Goal: Navigation & Orientation: Find specific page/section

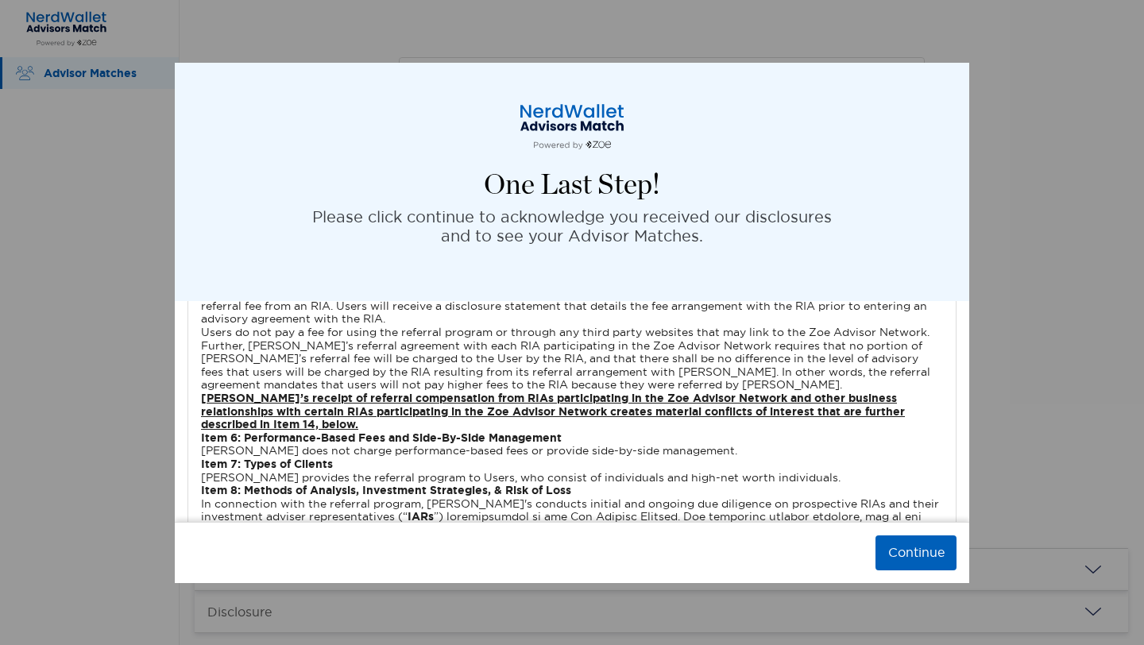
scroll to position [3983, 0]
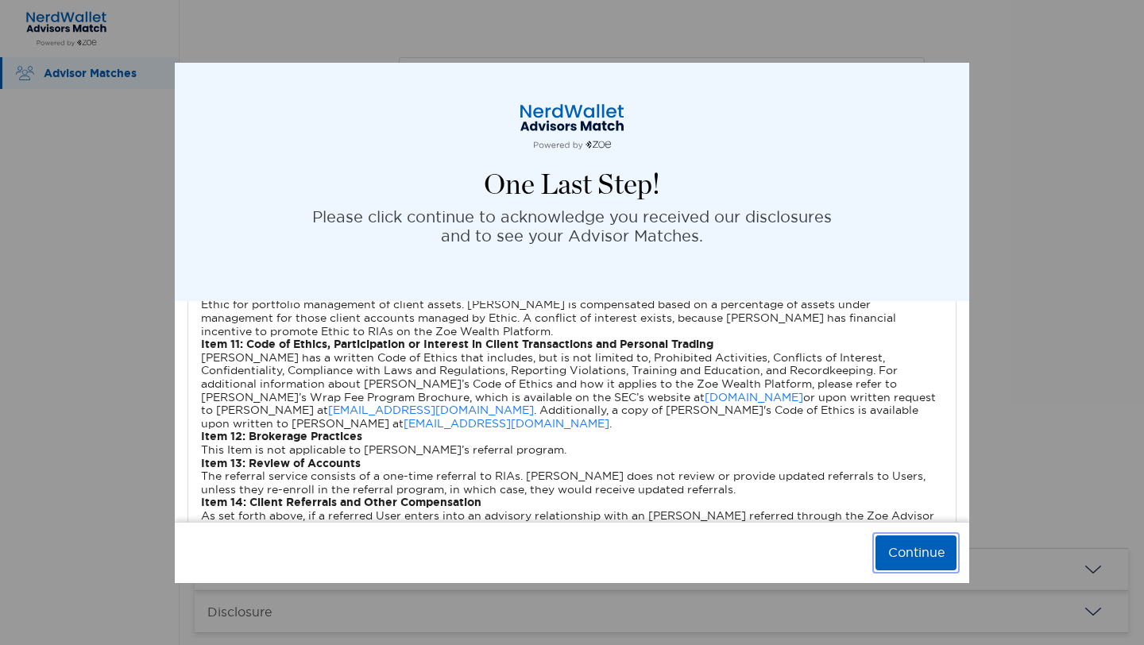
click at [911, 544] on button "Continue" at bounding box center [916, 553] width 81 height 35
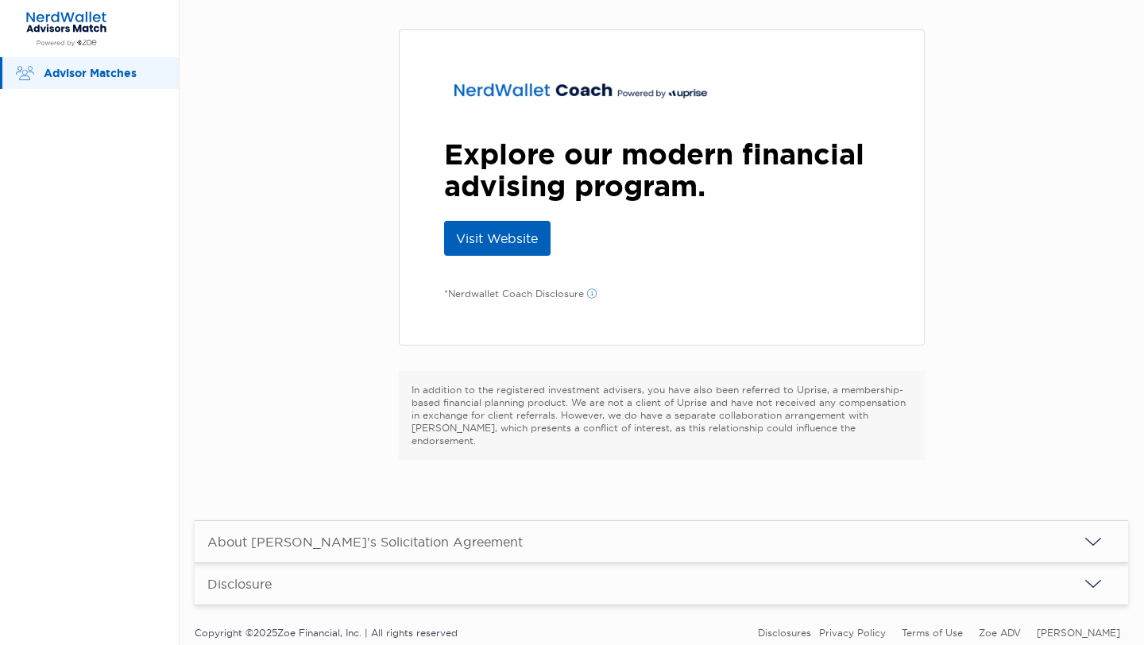
scroll to position [18, 0]
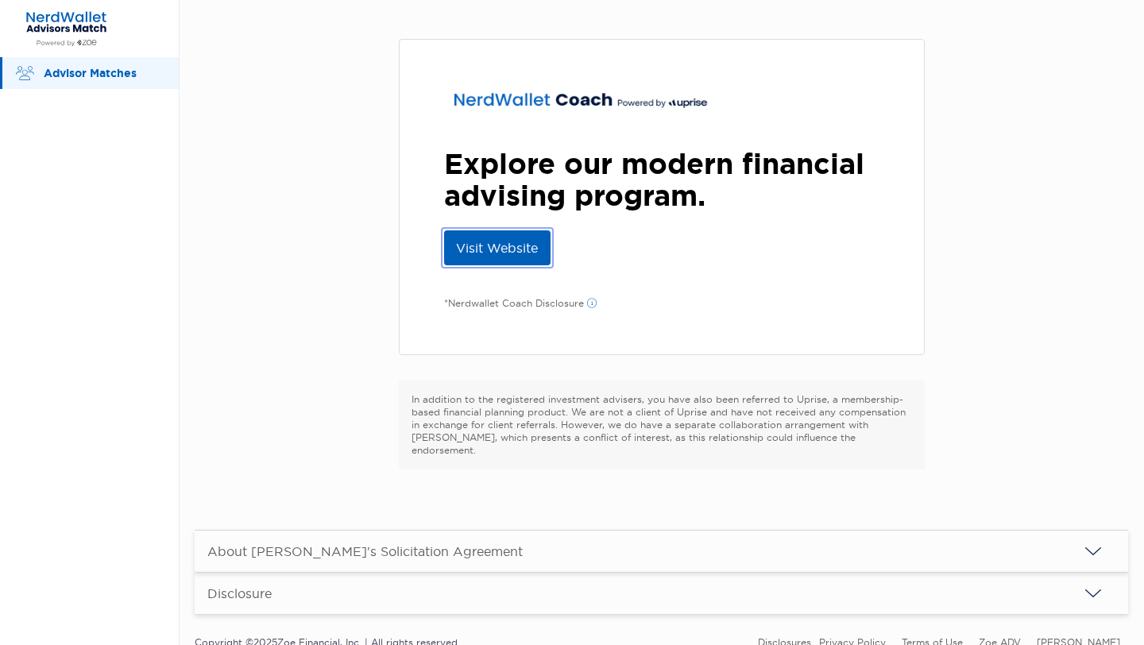
click at [485, 239] on link "Visit Website" at bounding box center [497, 247] width 106 height 35
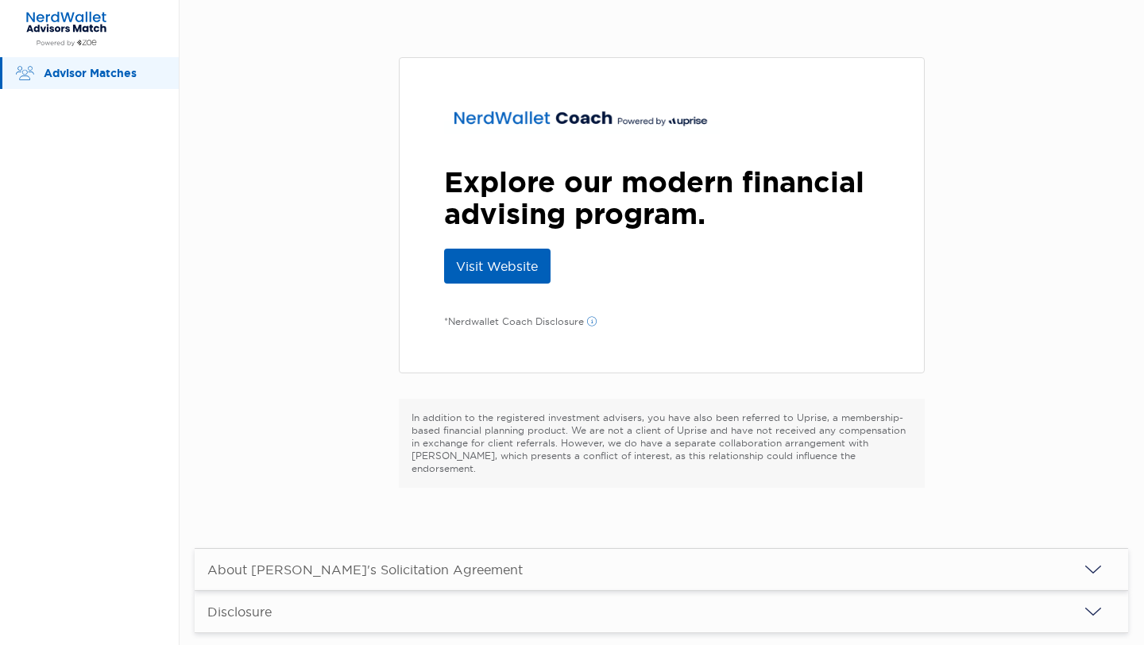
click at [116, 78] on p "Advisor Matches" at bounding box center [103, 74] width 119 height 20
click at [116, 77] on p "Advisor Matches" at bounding box center [103, 74] width 119 height 20
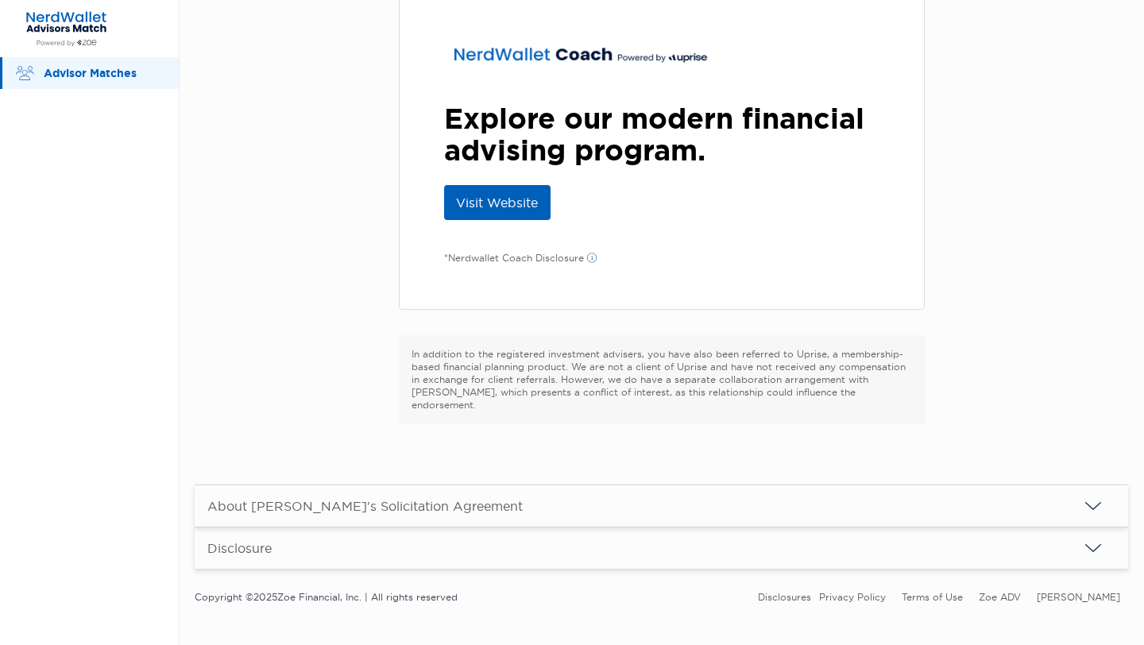
click at [342, 498] on div "About [PERSON_NAME]'s Solicitation Agreement" at bounding box center [364, 506] width 315 height 16
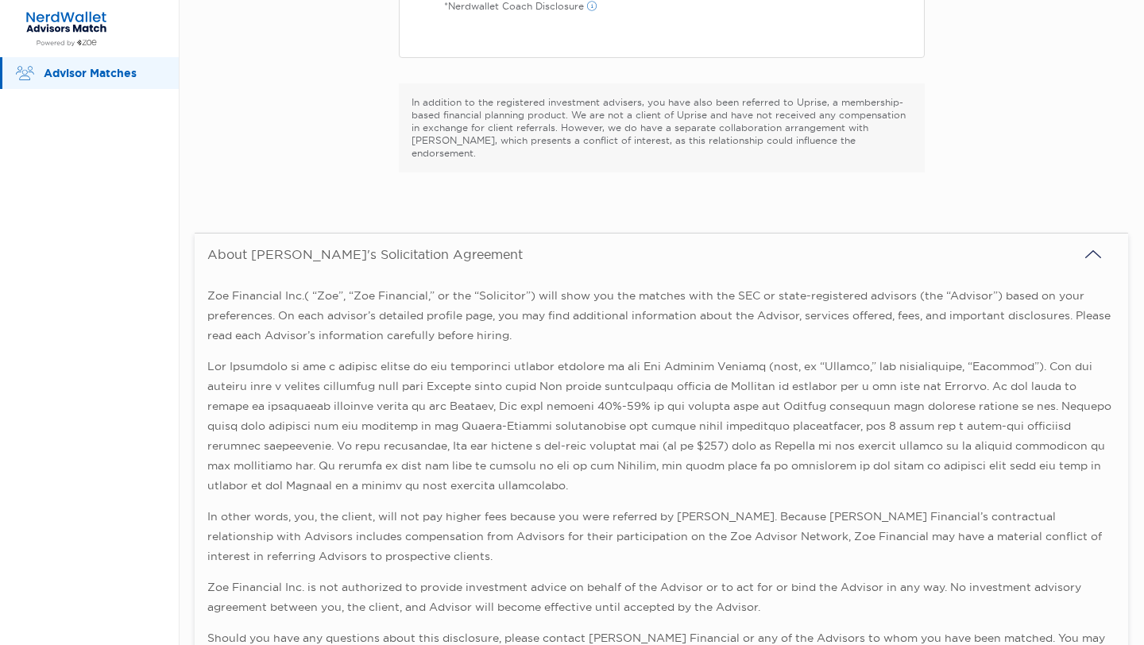
scroll to position [468, 0]
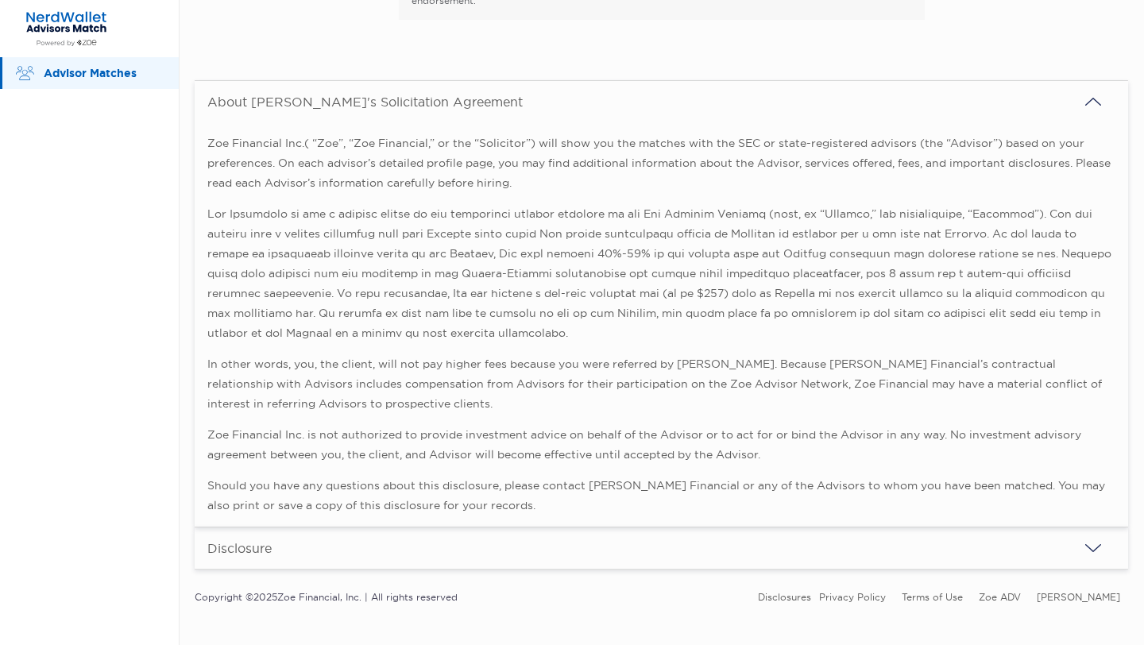
click at [331, 532] on div "Disclosure" at bounding box center [662, 548] width 934 height 41
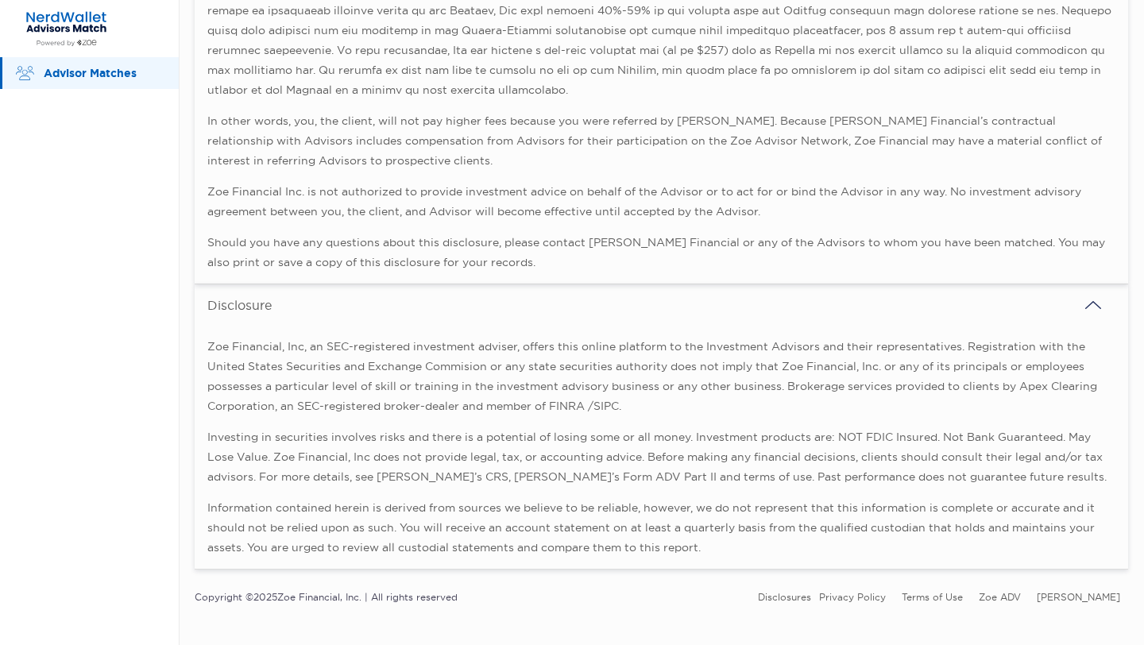
scroll to position [0, 0]
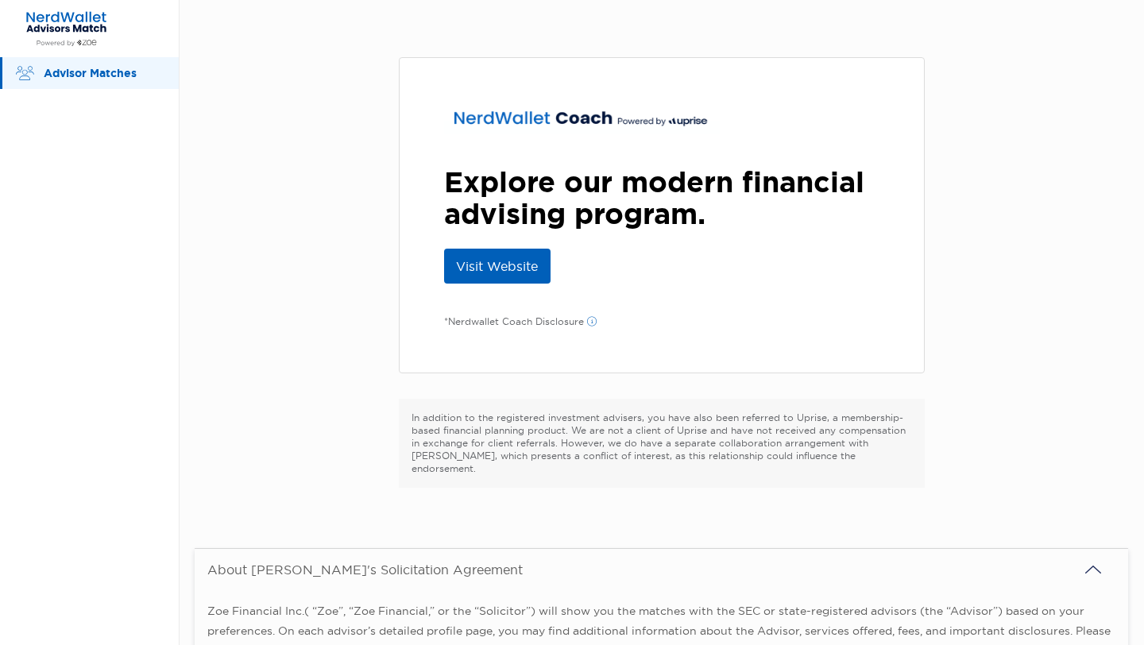
click at [44, 67] on p "Advisor Matches" at bounding box center [103, 74] width 119 height 20
click at [17, 79] on figure at bounding box center [25, 73] width 18 height 32
click at [81, 72] on p "Advisor Matches" at bounding box center [103, 74] width 119 height 20
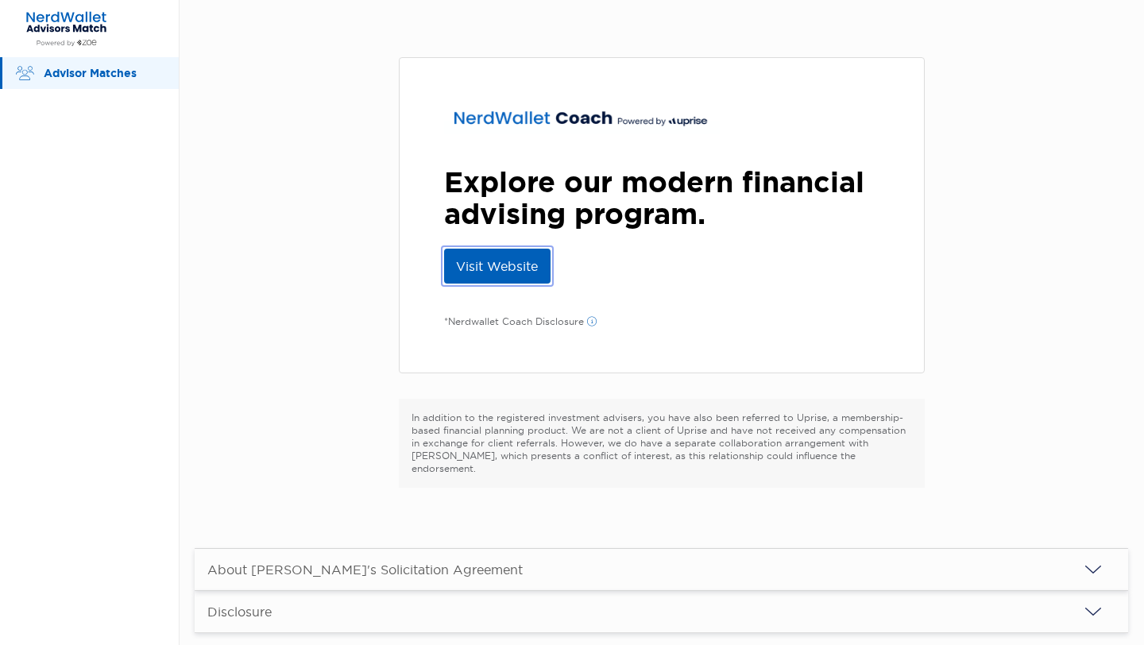
click at [523, 266] on link "Visit Website" at bounding box center [497, 266] width 106 height 35
click at [98, 64] on p "Advisor Matches" at bounding box center [103, 74] width 119 height 20
click at [48, 25] on img at bounding box center [66, 28] width 95 height 37
